Goal: Task Accomplishment & Management: Use online tool/utility

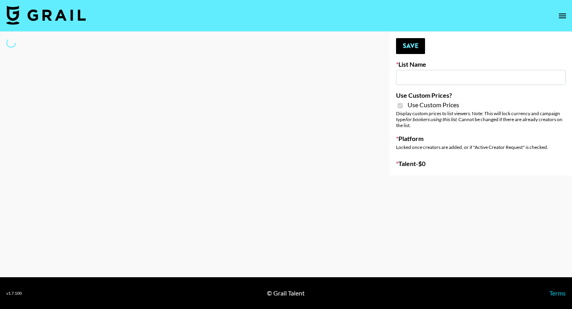
type input "House of Fab ([DATE])"
checkbox input "true"
select select "Brand"
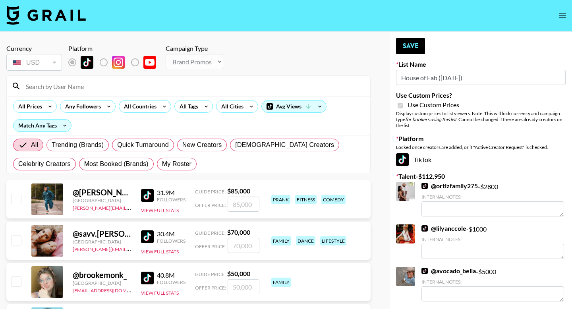
click at [63, 87] on input at bounding box center [193, 86] width 344 height 13
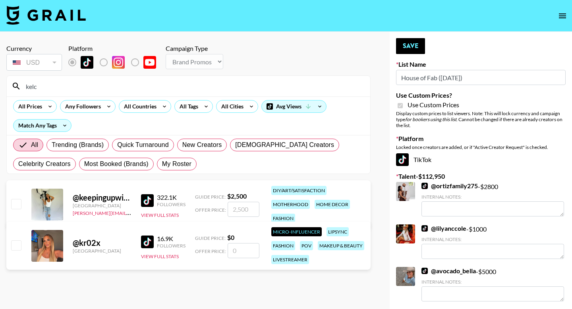
type input "kelc"
click at [102, 227] on div "@ kr02x [GEOGRAPHIC_DATA] 16.9K Followers View Full Stats Guide Price: $ 0 Offe…" at bounding box center [188, 246] width 364 height 48
click at [20, 203] on input "checkbox" at bounding box center [16, 204] width 10 height 10
checkbox input "true"
type input "2500"
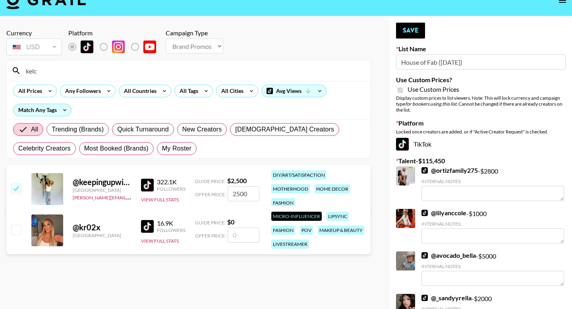
scroll to position [15, 0]
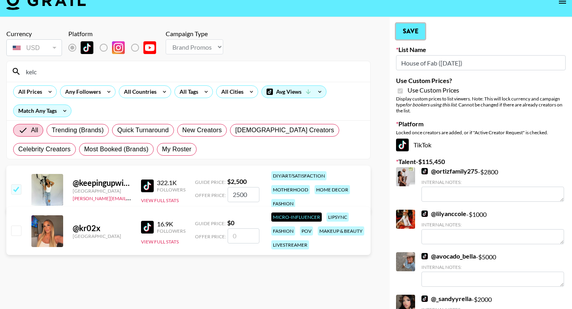
click at [416, 33] on button "Save" at bounding box center [410, 31] width 29 height 16
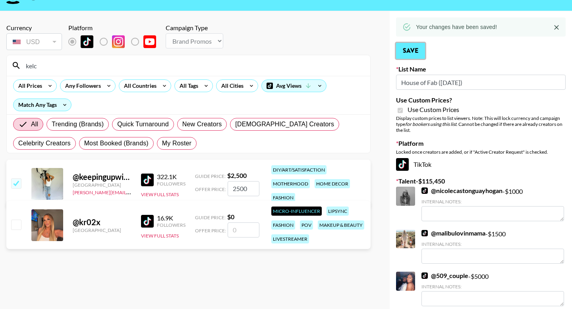
scroll to position [0, 0]
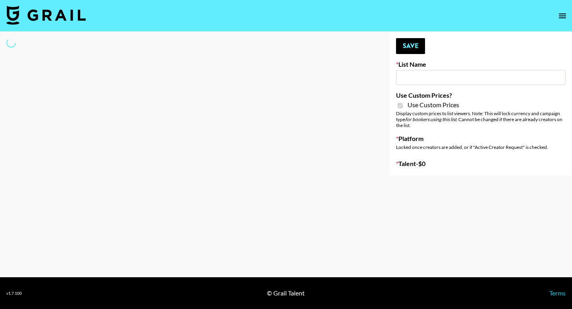
type input "Super Power (9th Sept)"
checkbox input "true"
select select "Brand"
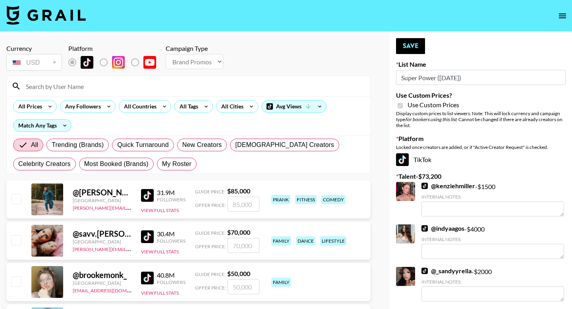
click at [91, 90] on input at bounding box center [193, 86] width 344 height 13
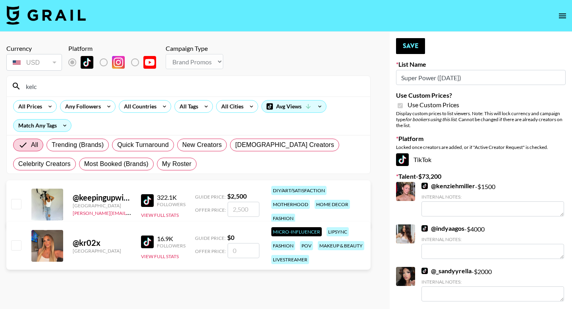
type input "kelc"
click at [15, 204] on input "checkbox" at bounding box center [16, 204] width 10 height 10
checkbox input "true"
type input "2500"
click at [404, 44] on button "Save" at bounding box center [410, 46] width 29 height 16
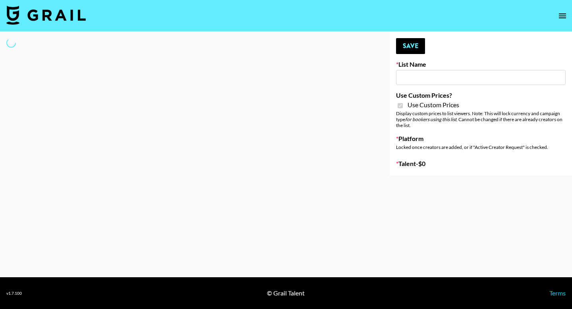
type input "ByHeart ([DATE])"
checkbox input "true"
select select "Brand"
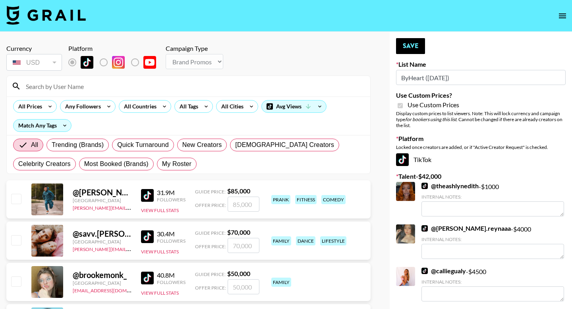
click at [63, 90] on input at bounding box center [193, 86] width 344 height 13
